Goal: Information Seeking & Learning: Learn about a topic

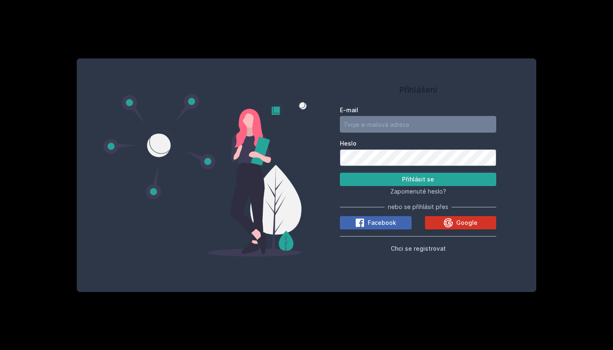
click at [442, 216] on button "Google" at bounding box center [461, 222] width 72 height 13
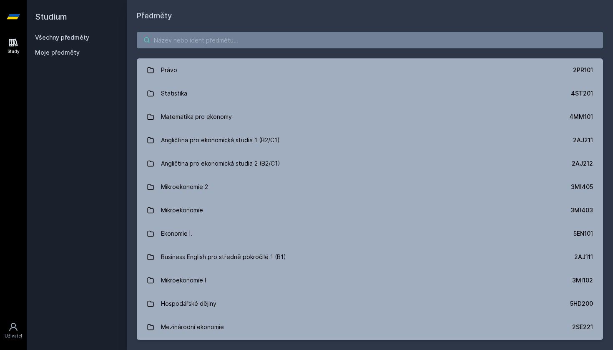
click at [313, 41] on input "search" at bounding box center [370, 40] width 467 height 17
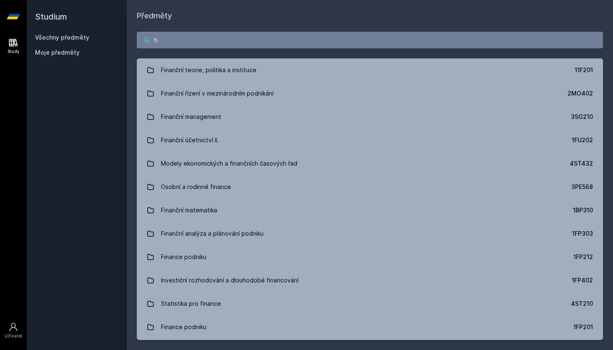
type input "f"
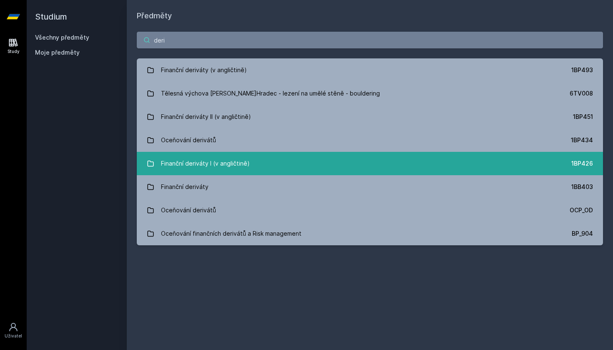
type input "deri"
click at [283, 165] on link "Finanční deriváty I (v angličtině) 1BP426" at bounding box center [370, 163] width 467 height 23
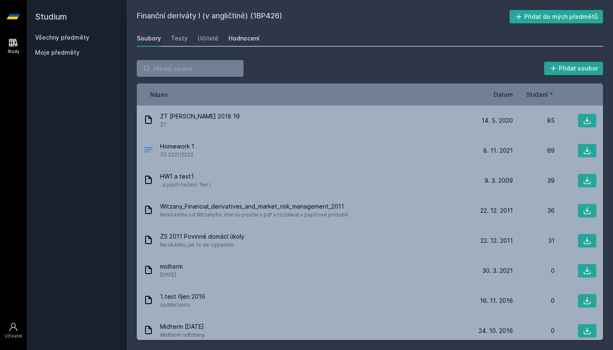
click at [236, 37] on div "Hodnocení" at bounding box center [244, 38] width 31 height 8
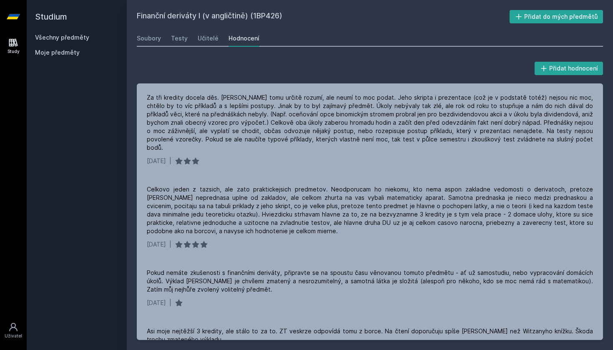
click at [65, 38] on link "Všechny předměty" at bounding box center [62, 37] width 54 height 7
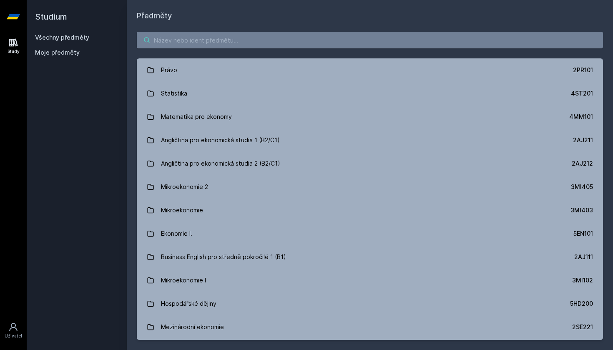
click at [189, 33] on input "search" at bounding box center [370, 40] width 467 height 17
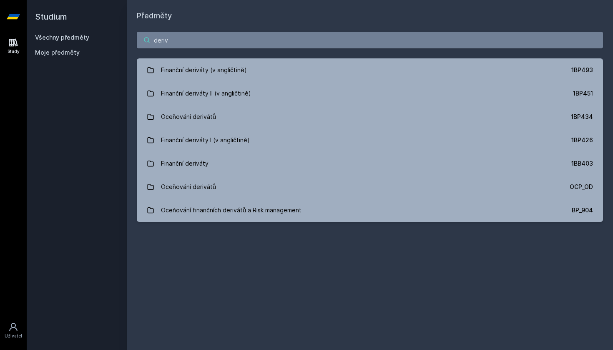
type input "dere"
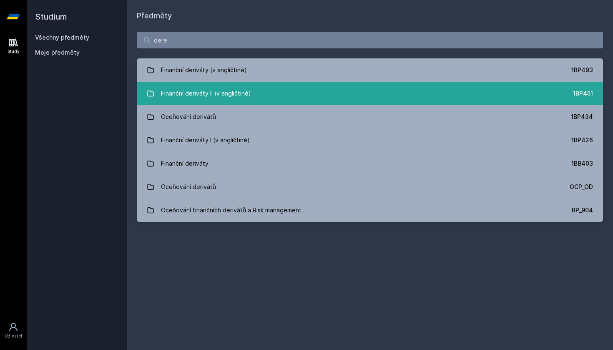
drag, startPoint x: 189, startPoint y: 33, endPoint x: 242, endPoint y: 93, distance: 79.5
click at [242, 93] on div "Finanční deriváty II (v angličtině)" at bounding box center [206, 93] width 90 height 17
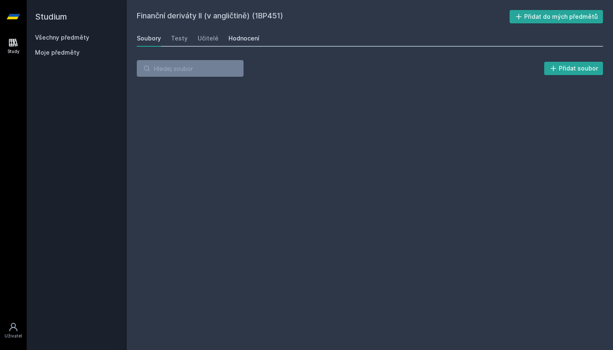
click at [249, 34] on link "Hodnocení" at bounding box center [244, 38] width 31 height 17
